Goal: Browse casually

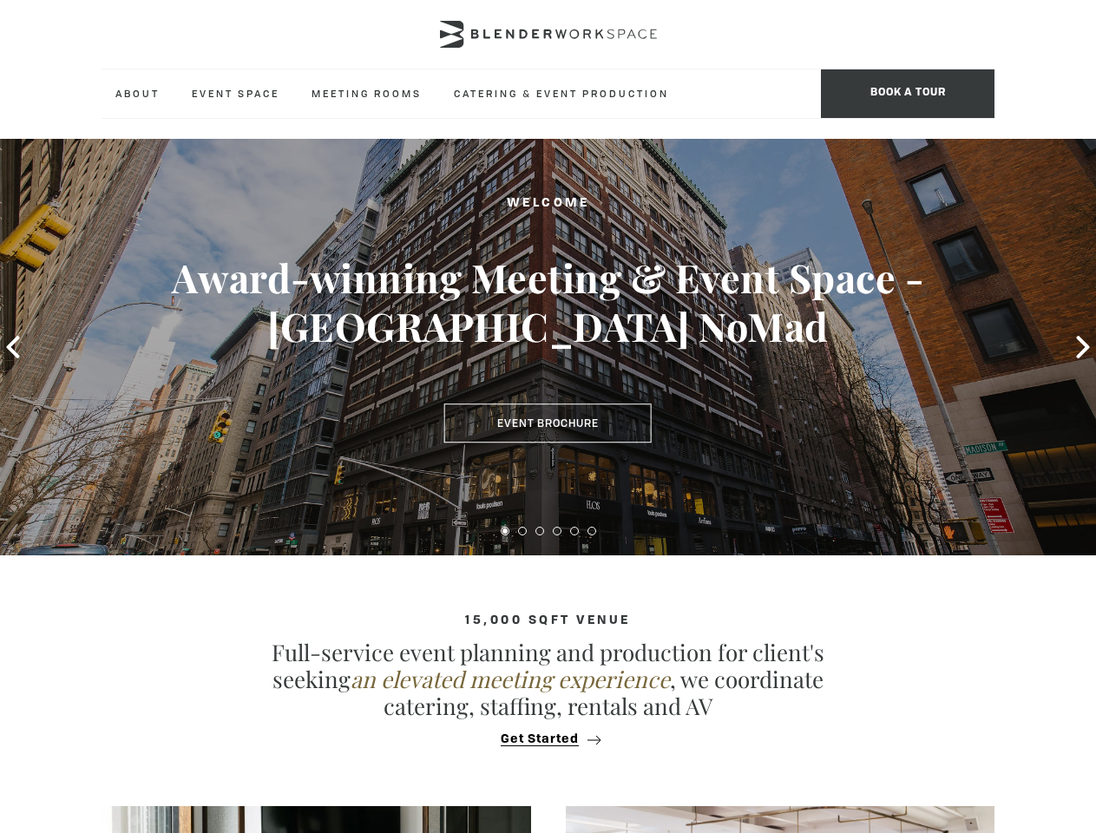
type div "[DATE]"
